Goal: Information Seeking & Learning: Learn about a topic

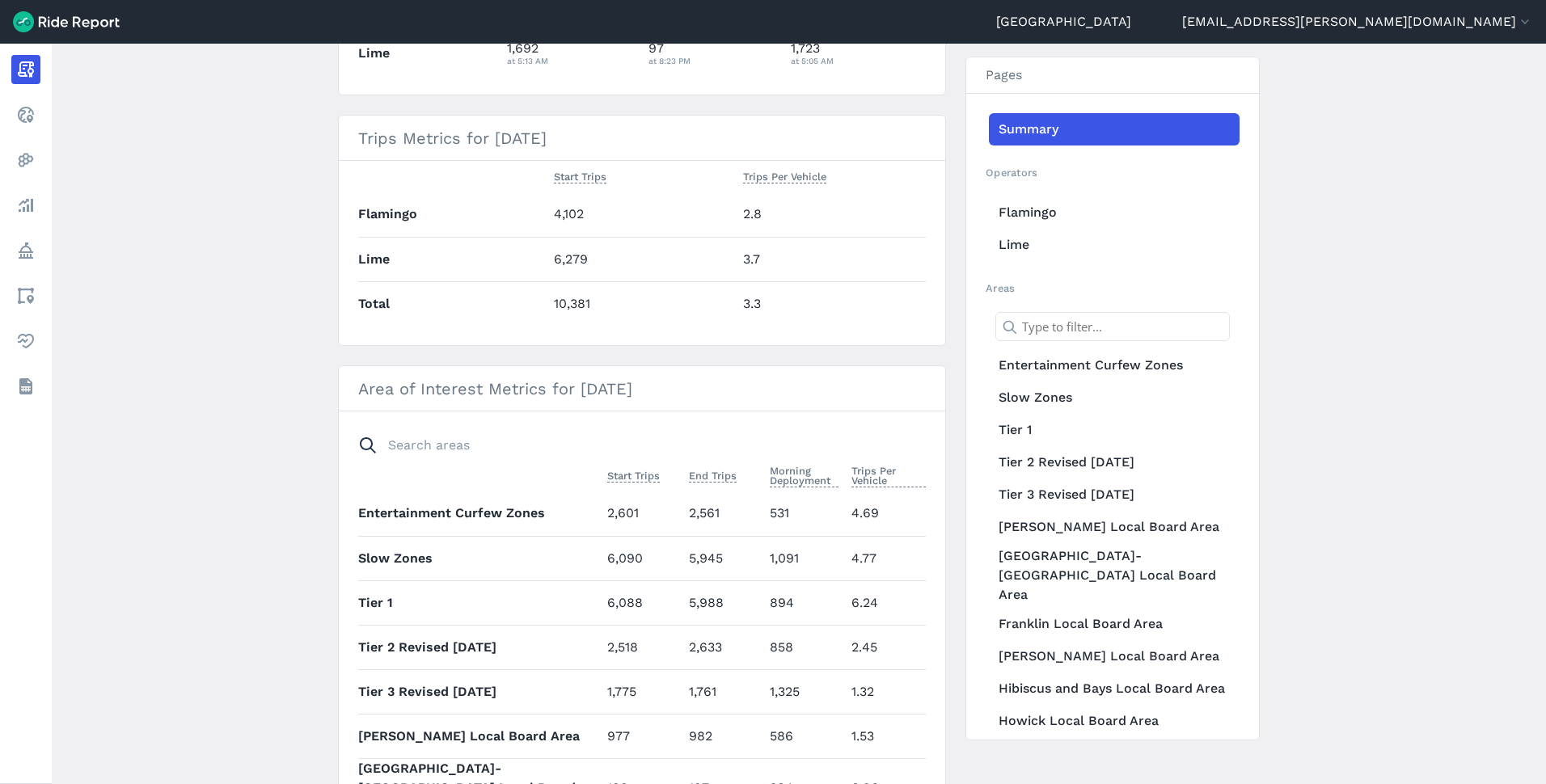
scroll to position [595, 0]
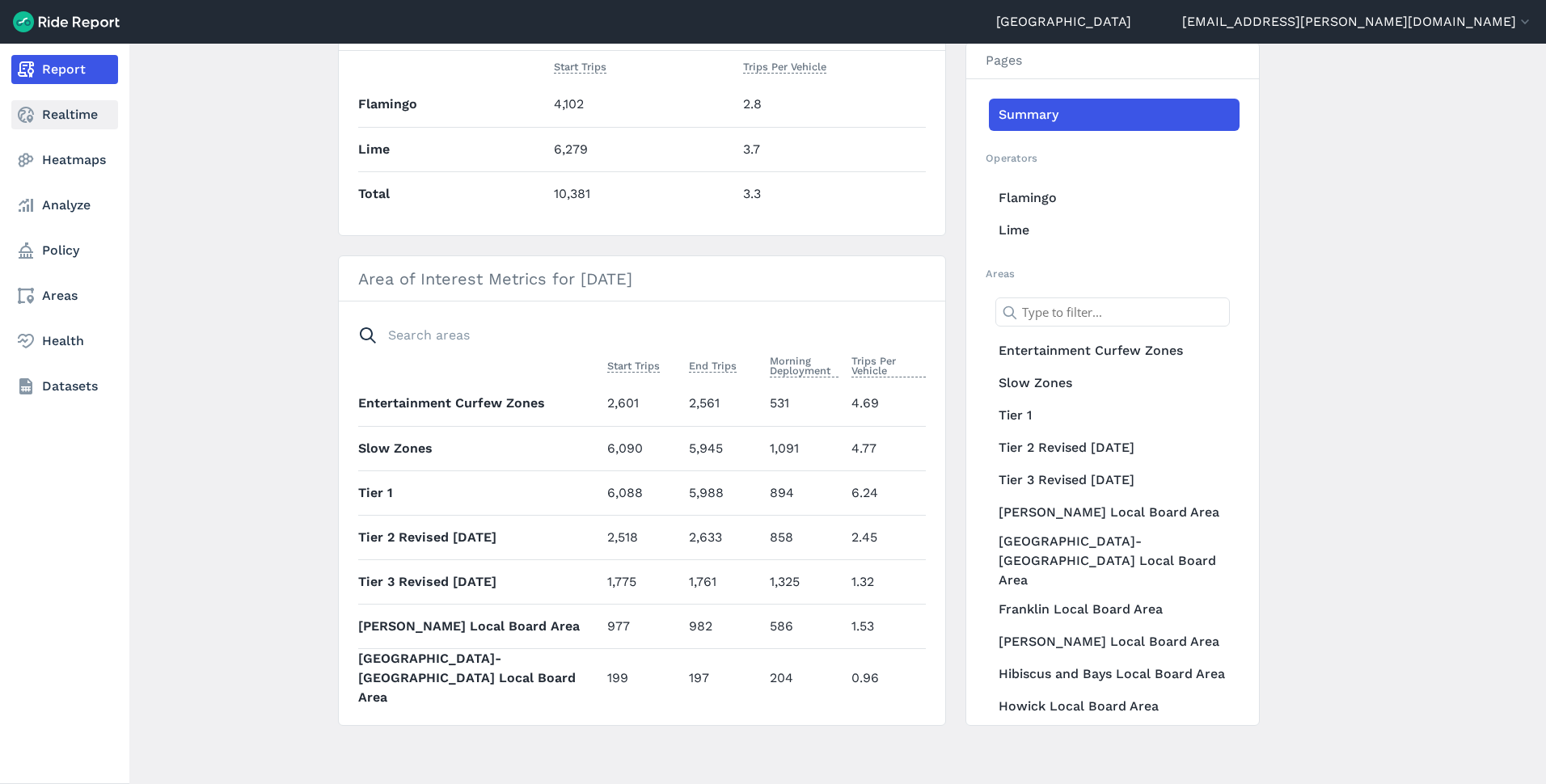
click at [39, 118] on link "Realtime" at bounding box center [65, 114] width 107 height 29
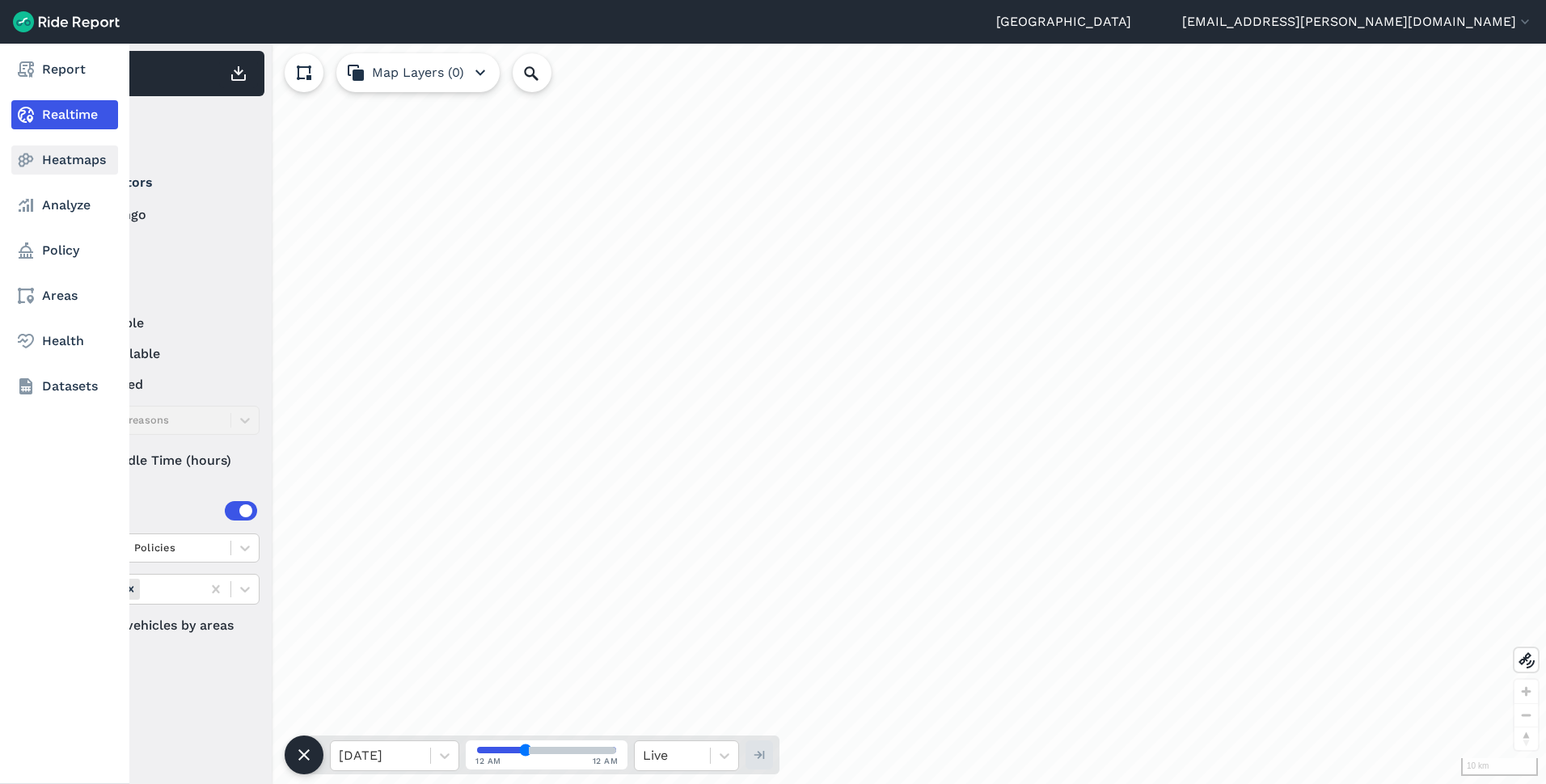
click at [45, 164] on link "Heatmaps" at bounding box center [65, 160] width 107 height 29
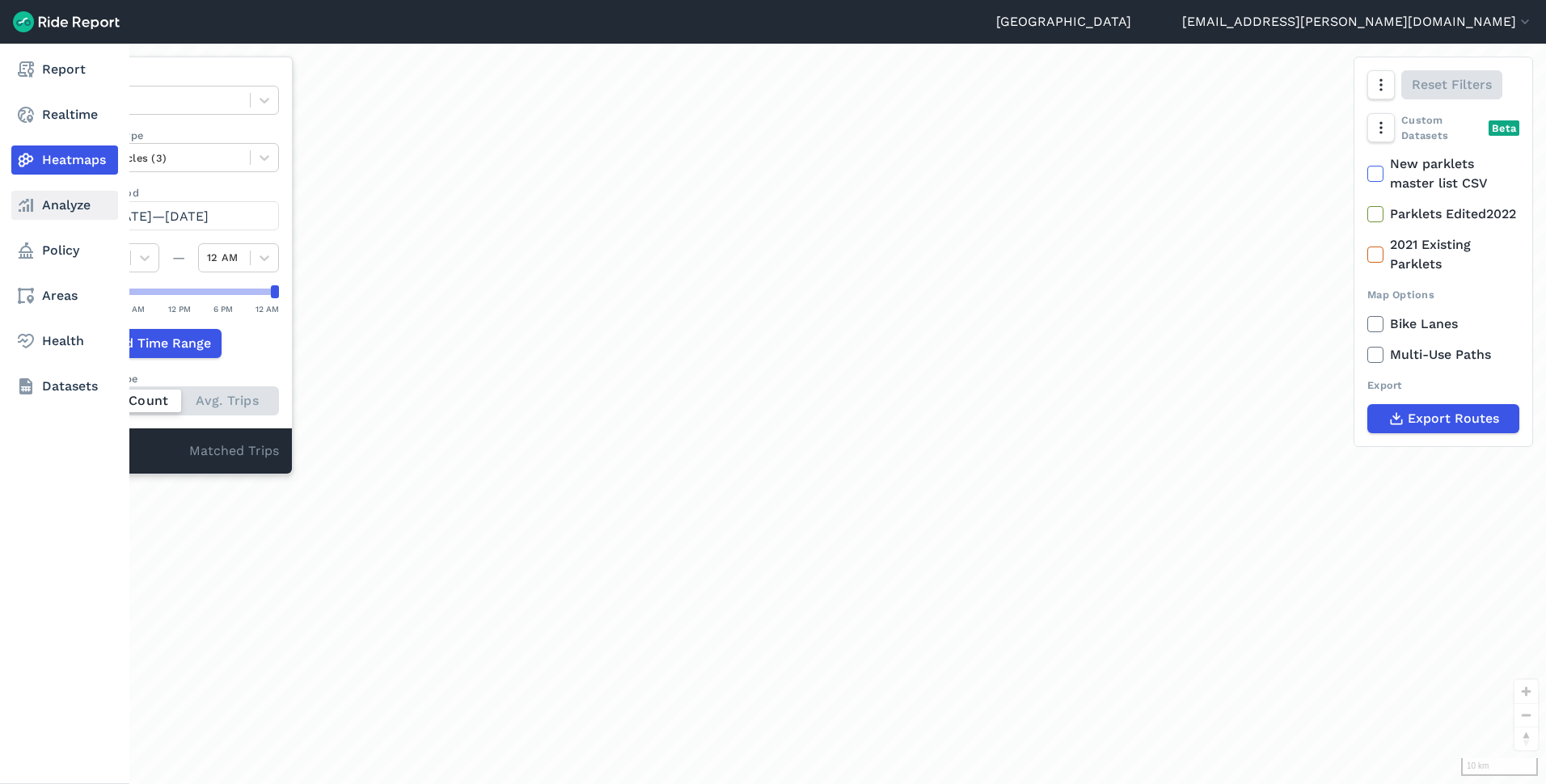
click at [56, 215] on link "Analyze" at bounding box center [65, 205] width 107 height 29
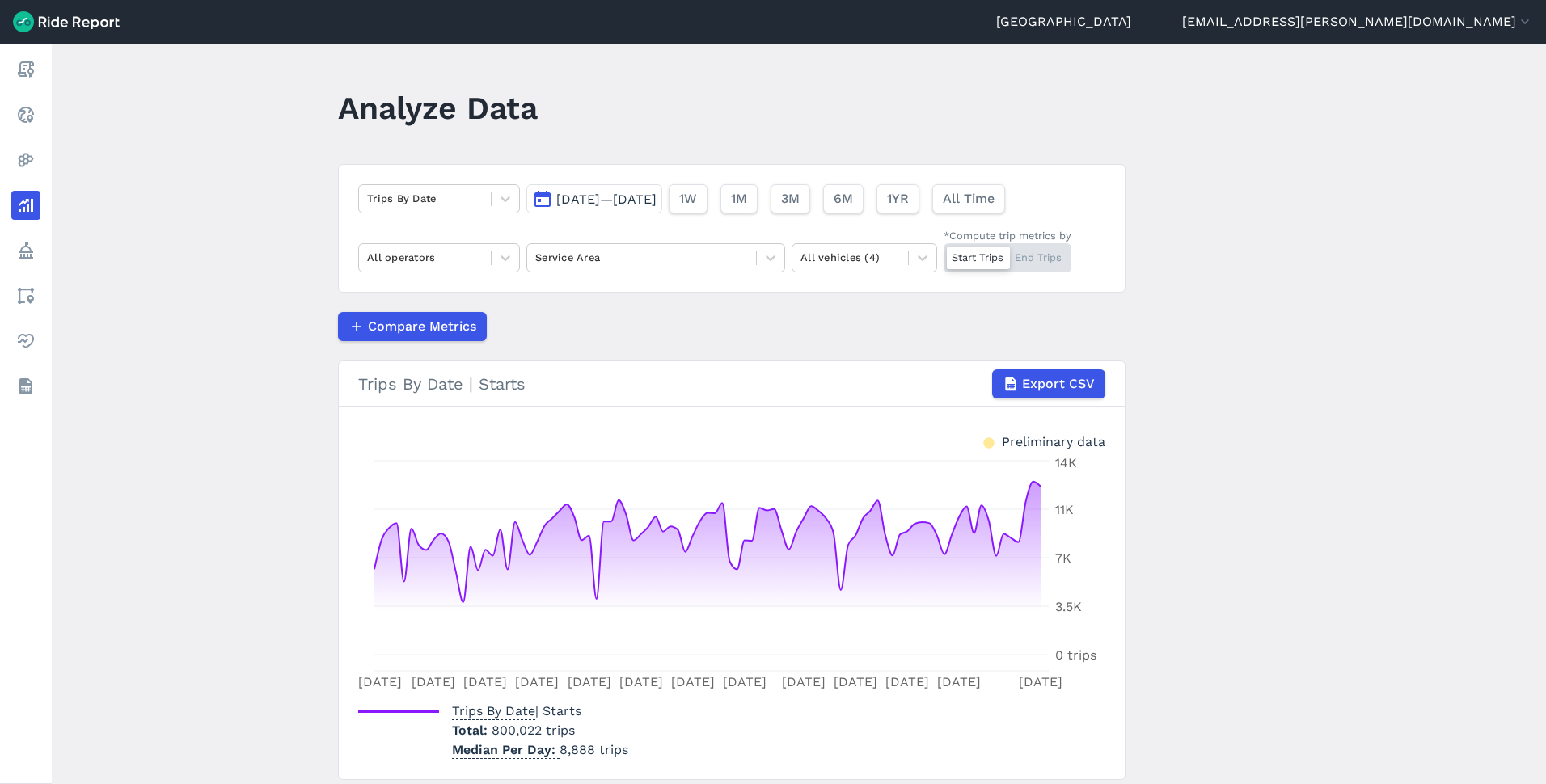
click at [1031, 258] on div "Start Trips End Trips" at bounding box center [1007, 258] width 128 height 29
click at [943, 254] on input "*Compute trip metrics by Start Trips End Trips" at bounding box center [943, 248] width 0 height 10
click at [978, 260] on div "Start Trips End Trips" at bounding box center [1007, 258] width 128 height 29
click at [943, 254] on input "*Compute trip metrics by Start Trips End Trips" at bounding box center [943, 248] width 0 height 10
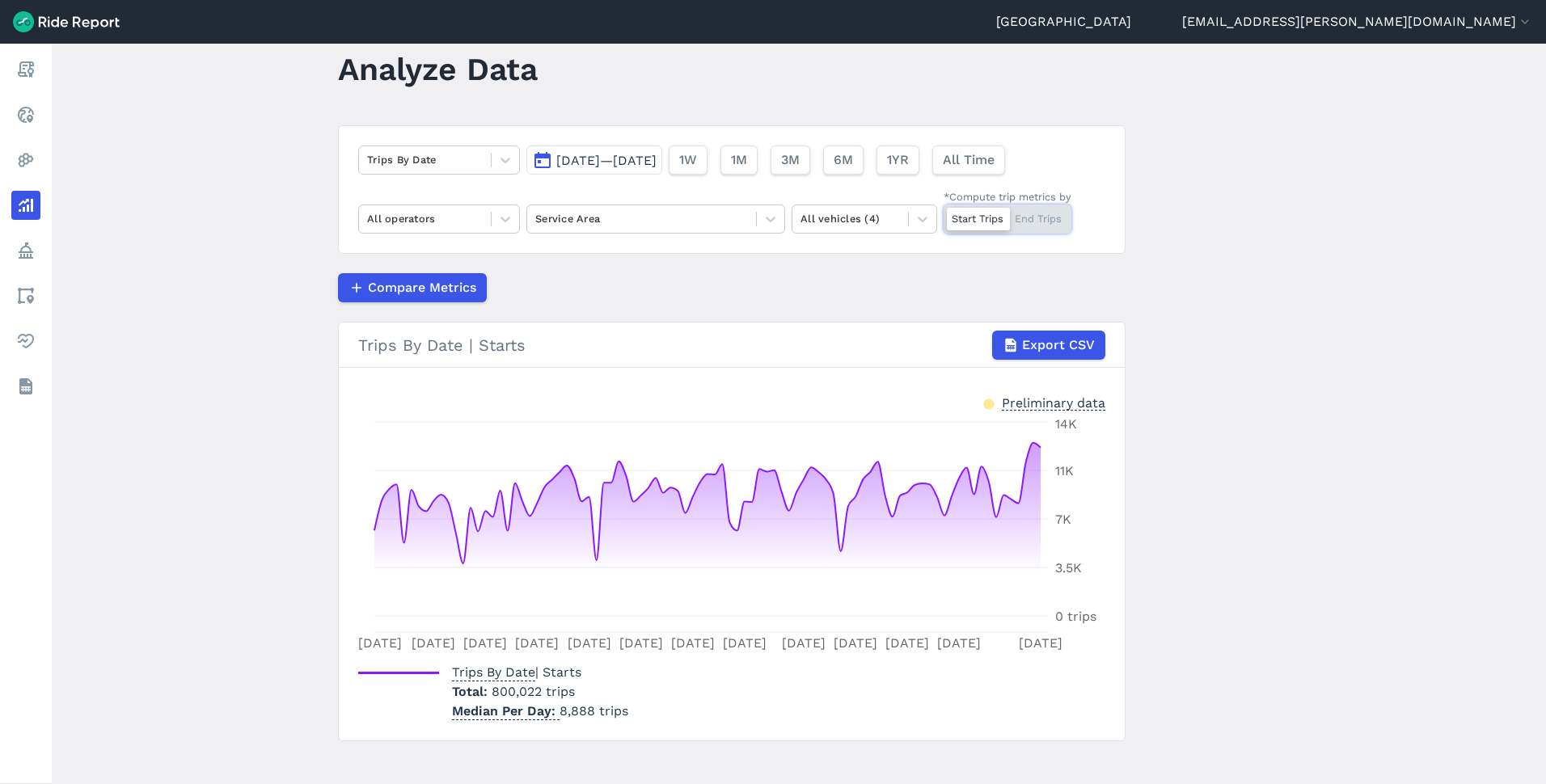
scroll to position [54, 0]
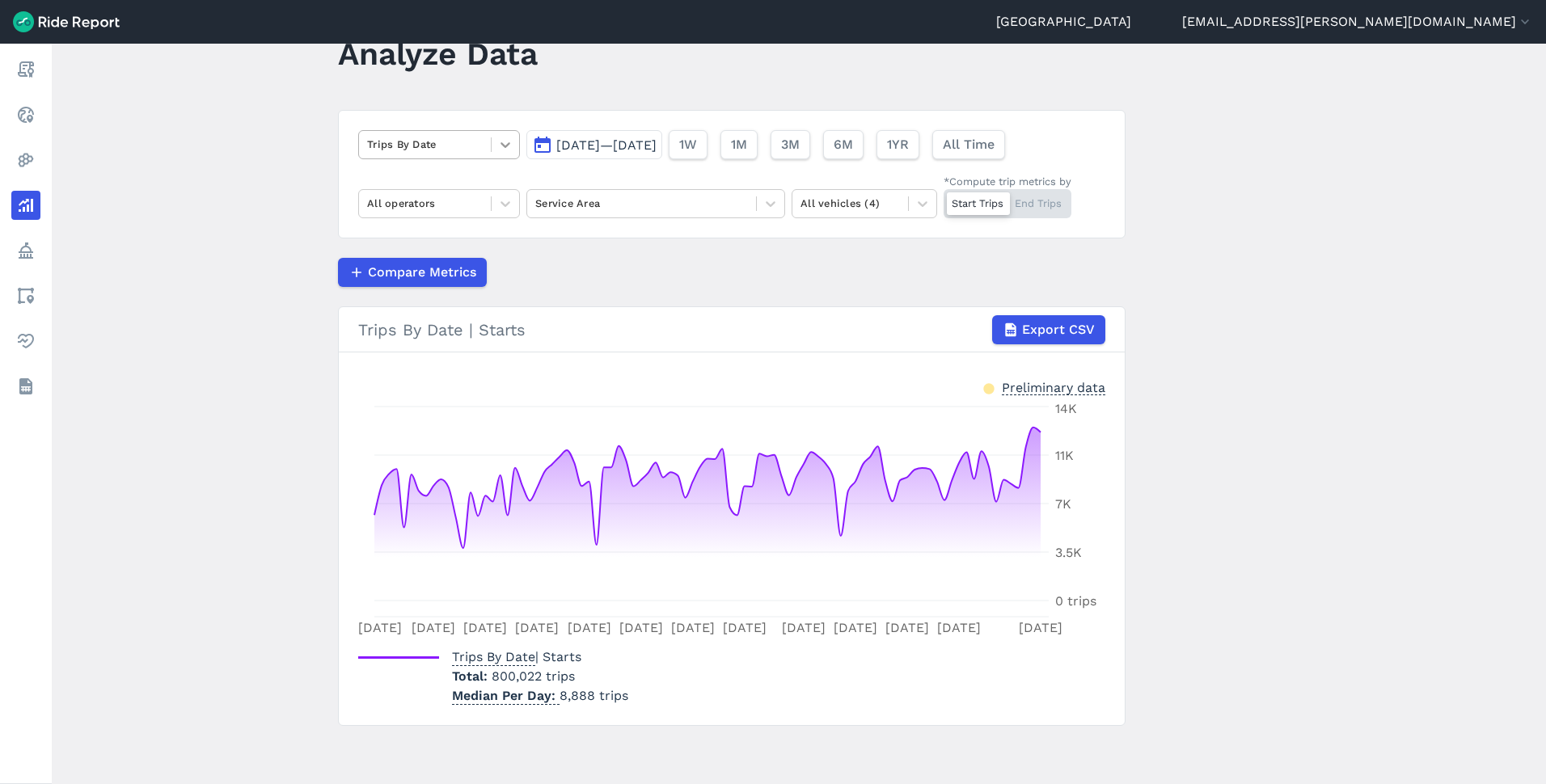
click at [502, 144] on icon at bounding box center [505, 145] width 16 height 16
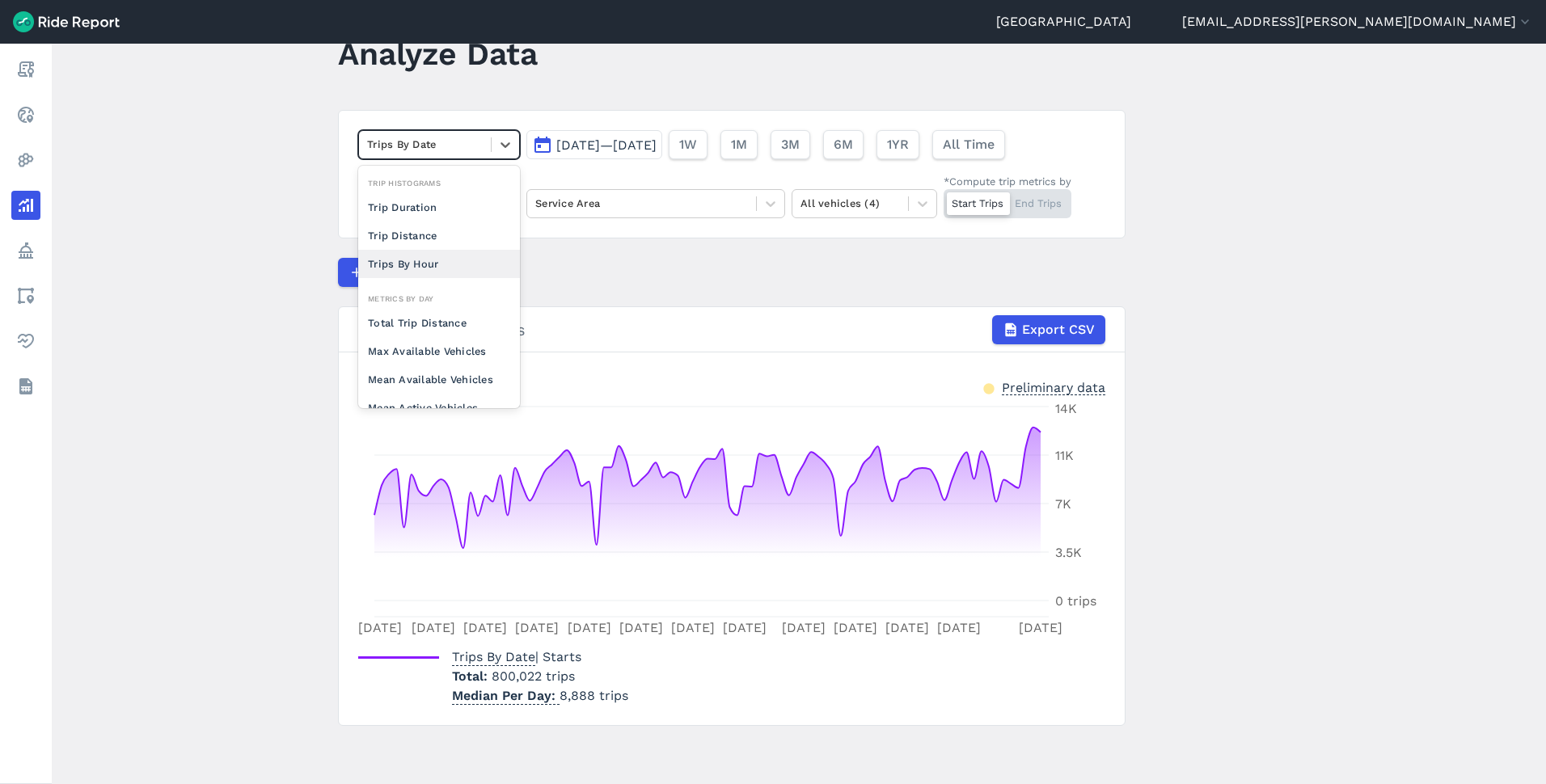
click at [270, 276] on main "Analyze Data option Trips By Hour focused, 0 of 2. 10 results available. Use Up…" at bounding box center [799, 414] width 1495 height 740
